Goal: Information Seeking & Learning: Learn about a topic

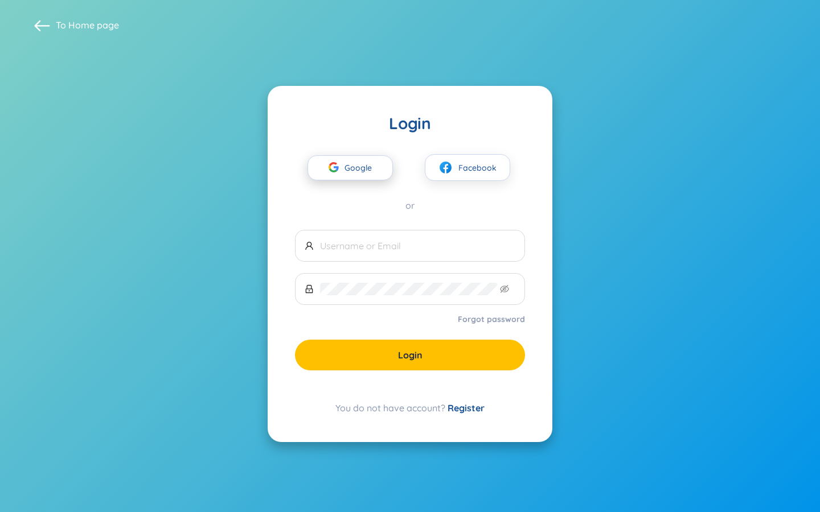
click at [372, 170] on span "Google" at bounding box center [360, 168] width 33 height 24
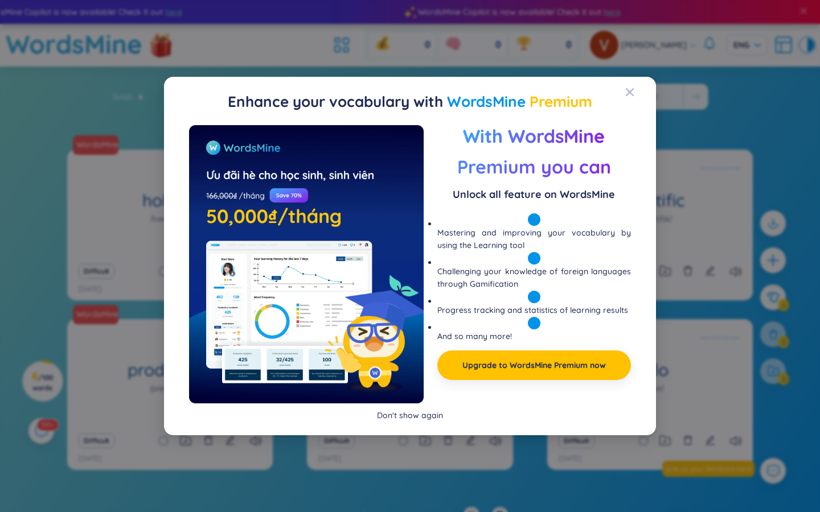
click at [414, 417] on div "Don't show again" at bounding box center [410, 415] width 66 height 13
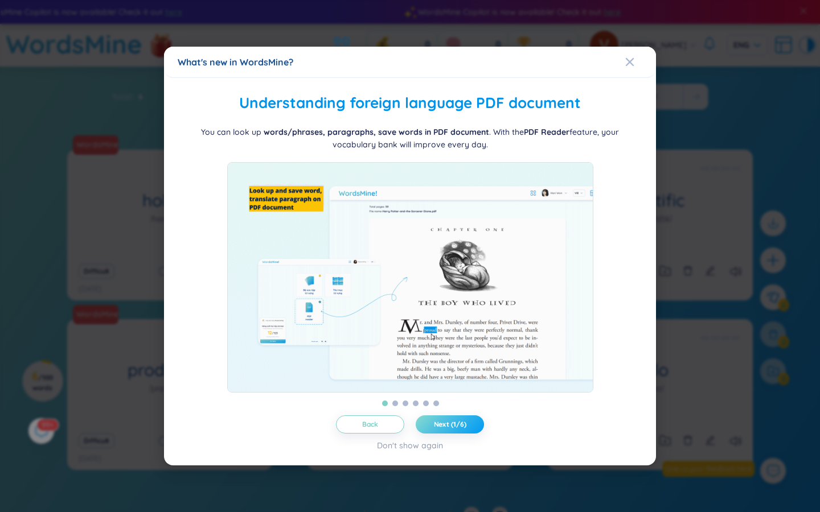
click at [452, 429] on span "Next (1/6)" at bounding box center [450, 424] width 32 height 9
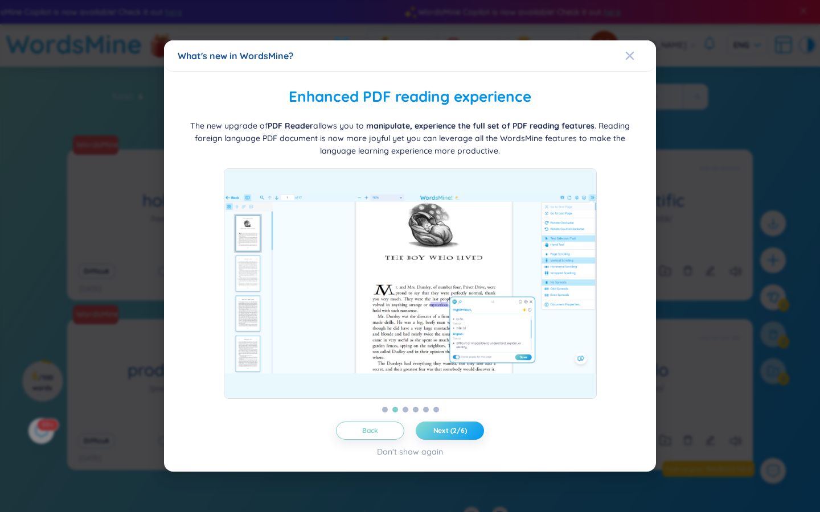
click at [452, 429] on span "Next (2/6)" at bounding box center [450, 430] width 34 height 9
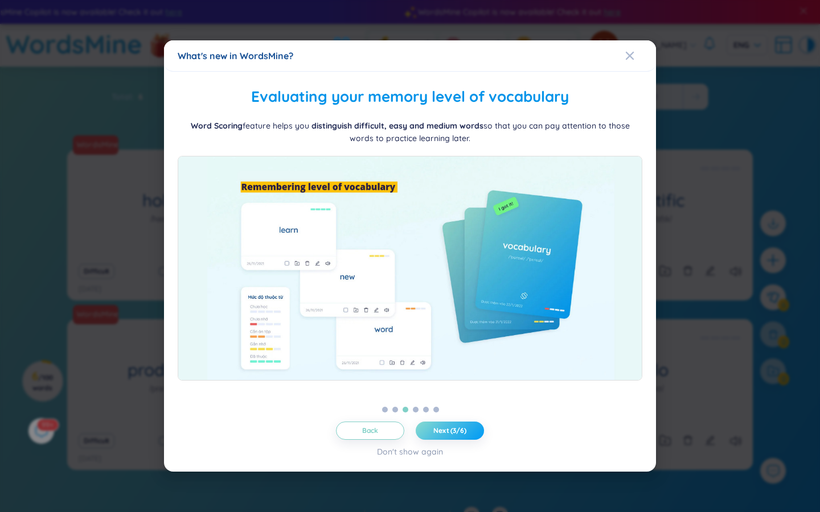
click at [452, 429] on span "Next (3/6)" at bounding box center [449, 430] width 33 height 9
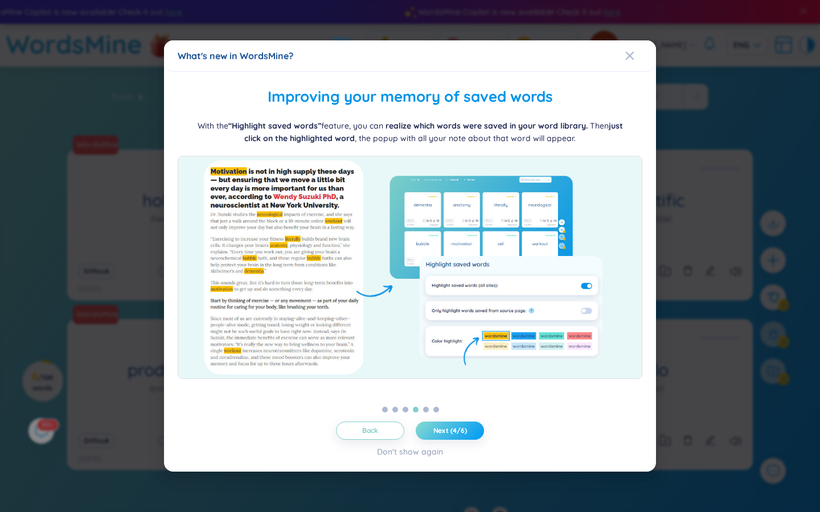
click at [452, 429] on span "Next (4/6)" at bounding box center [450, 430] width 34 height 9
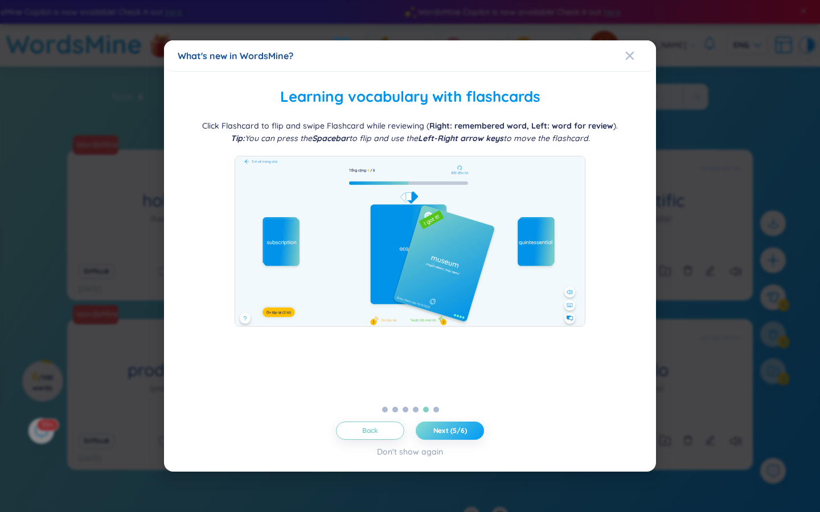
click at [452, 429] on span "Next (5/6)" at bounding box center [450, 430] width 34 height 9
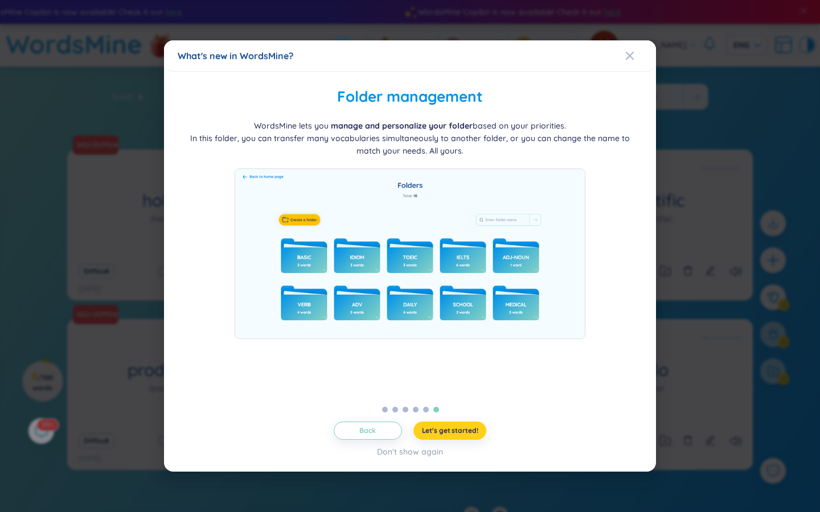
click at [470, 437] on button "Let's get started!" at bounding box center [449, 431] width 73 height 18
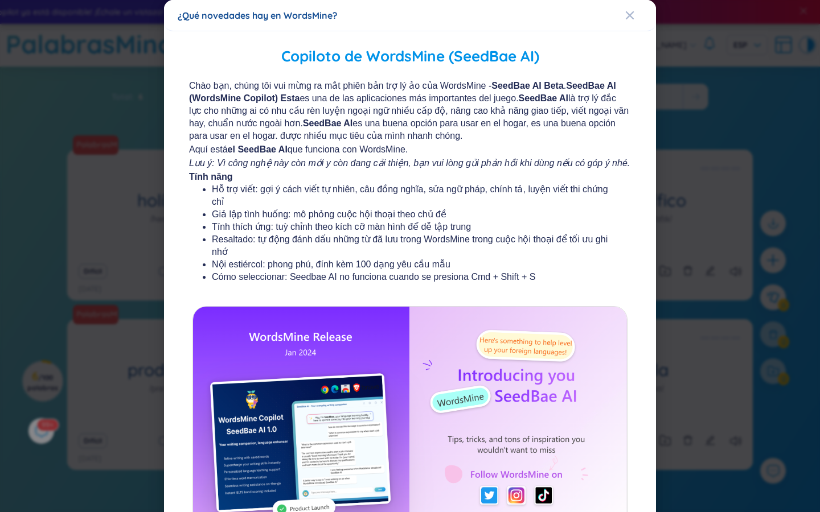
click at [437, 161] on font "Lưu ý: Vì công nghệ này còn mới y còn đang cải thiện, bạn vui lòng gửi phản hồi…" at bounding box center [409, 163] width 441 height 10
click at [630, 18] on icon "Cerca" at bounding box center [629, 15] width 9 height 9
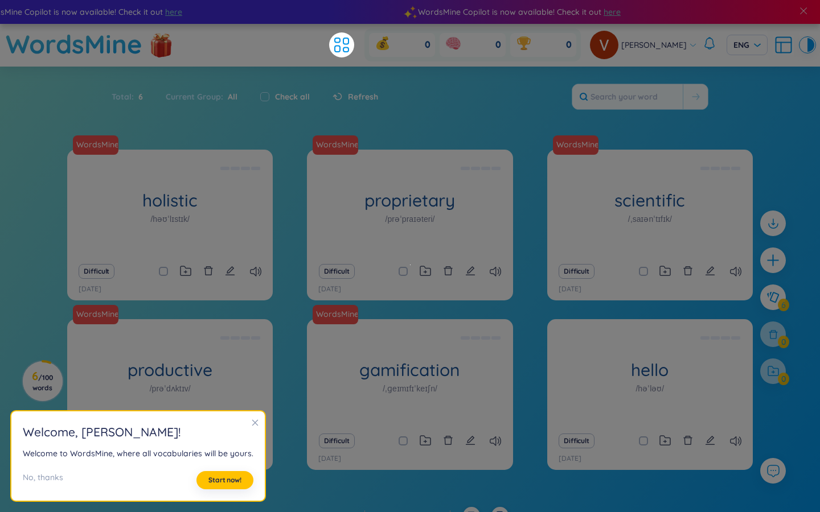
click at [539, 143] on section "Sort Alphabet Ascending Alphabet Descending Time-based Ascending Time-based Des…" at bounding box center [410, 287] width 820 height 441
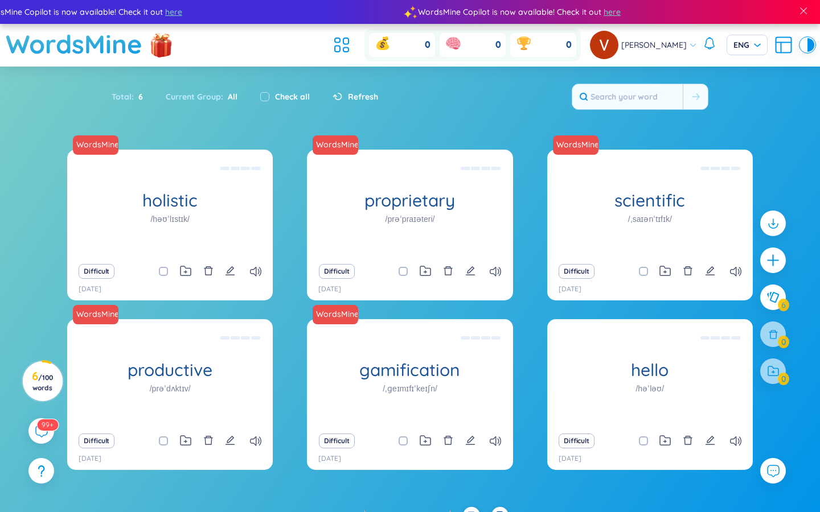
scroll to position [17, 0]
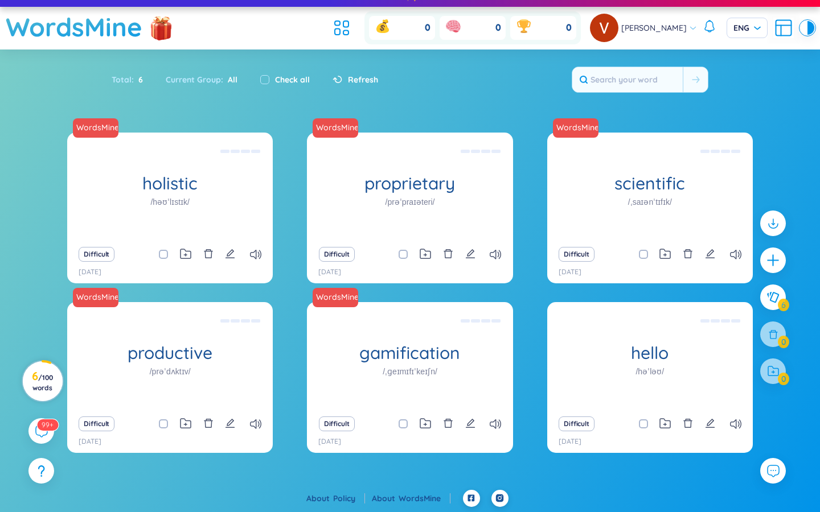
click at [43, 376] on span "/ 100 words" at bounding box center [42, 382] width 20 height 19
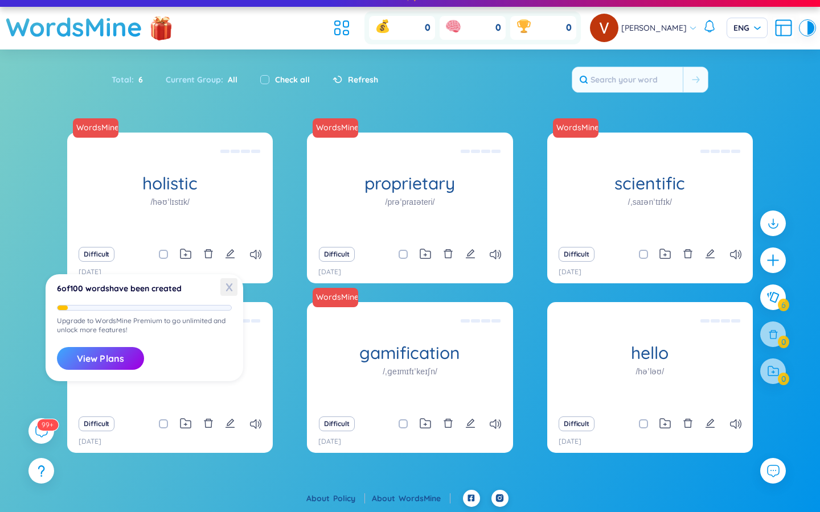
click at [231, 287] on span "X" at bounding box center [228, 287] width 17 height 18
